Goal: Information Seeking & Learning: Understand process/instructions

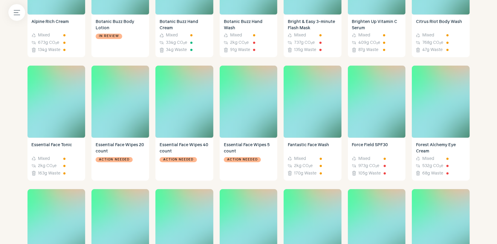
scroll to position [327, 0]
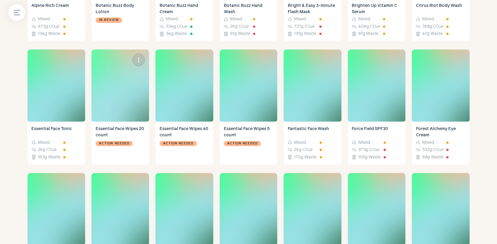
click at [134, 151] on div "Action needed" at bounding box center [120, 150] width 49 height 21
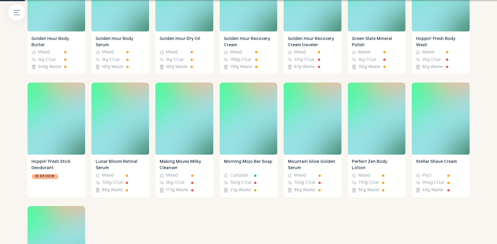
scroll to position [694, 0]
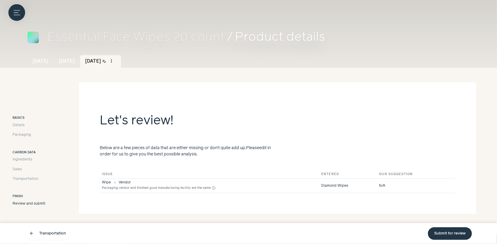
scroll to position [29, 0]
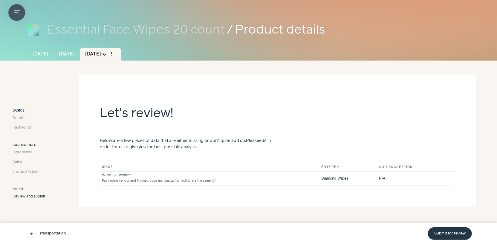
click at [14, 11] on icon "Menu button" at bounding box center [17, 13] width 6 height 6
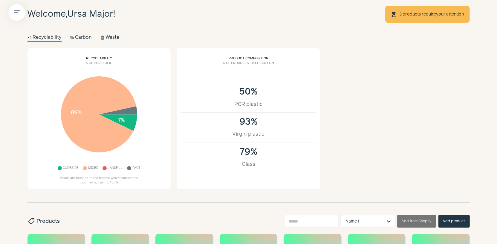
scroll to position [20, 0]
click at [119, 110] on circle at bounding box center [99, 114] width 40 height 40
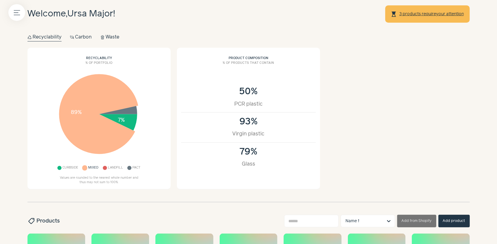
click at [90, 121] on circle at bounding box center [99, 114] width 40 height 40
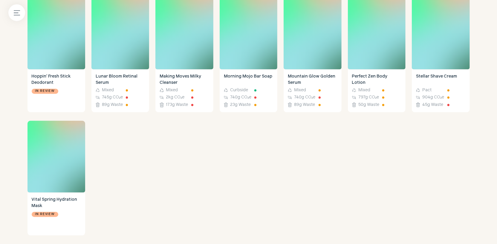
scroll to position [783, 0]
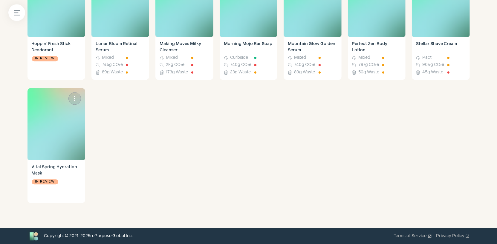
click at [72, 130] on img at bounding box center [56, 124] width 58 height 72
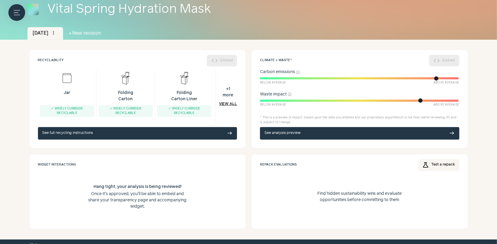
scroll to position [60, 0]
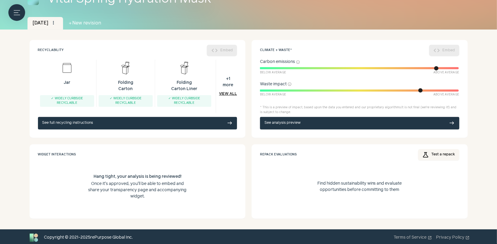
click at [219, 49] on div "Recyclability code Embed" at bounding box center [137, 50] width 199 height 13
click at [221, 122] on link "See full recycling instructions east" at bounding box center [137, 123] width 199 height 13
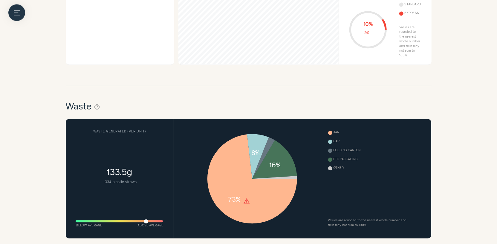
scroll to position [829, 0]
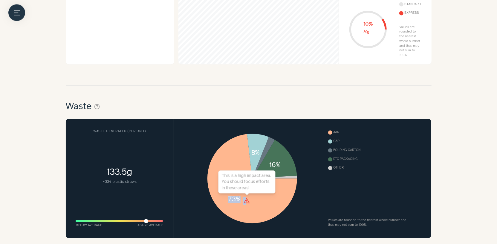
drag, startPoint x: 246, startPoint y: 200, endPoint x: 209, endPoint y: 109, distance: 98.4
click at [209, 109] on section "Waste help_outline Waste generated ( per unit ) 133.5g ~ 334 plastic straws Bel…" at bounding box center [248, 169] width 365 height 168
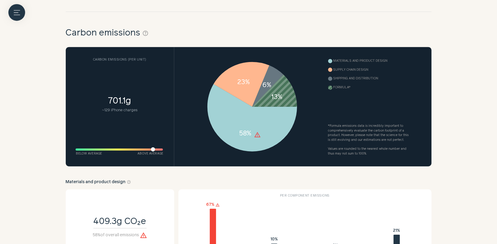
scroll to position [298, 0]
